Goal: Check status: Check status

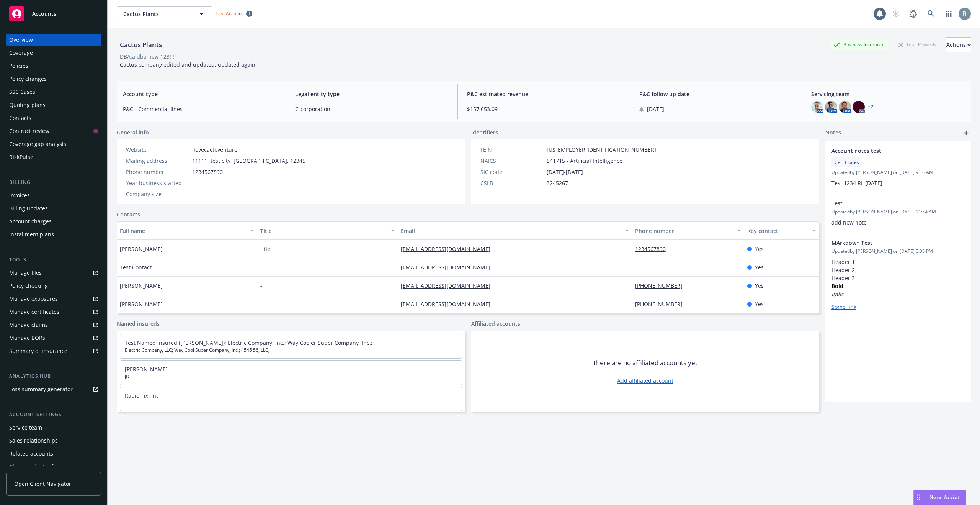
click at [56, 288] on div "Policy checking" at bounding box center [53, 286] width 89 height 12
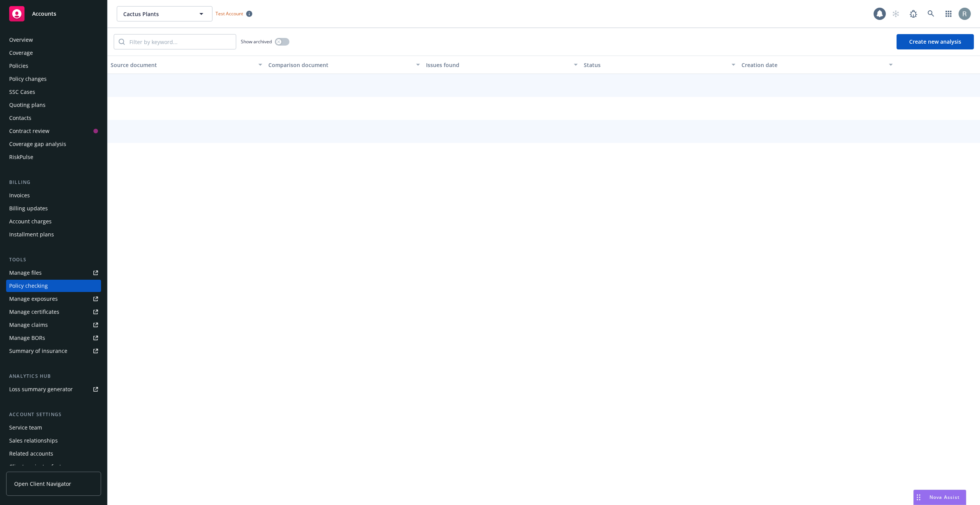
scroll to position [20, 0]
